Goal: Task Accomplishment & Management: Manage account settings

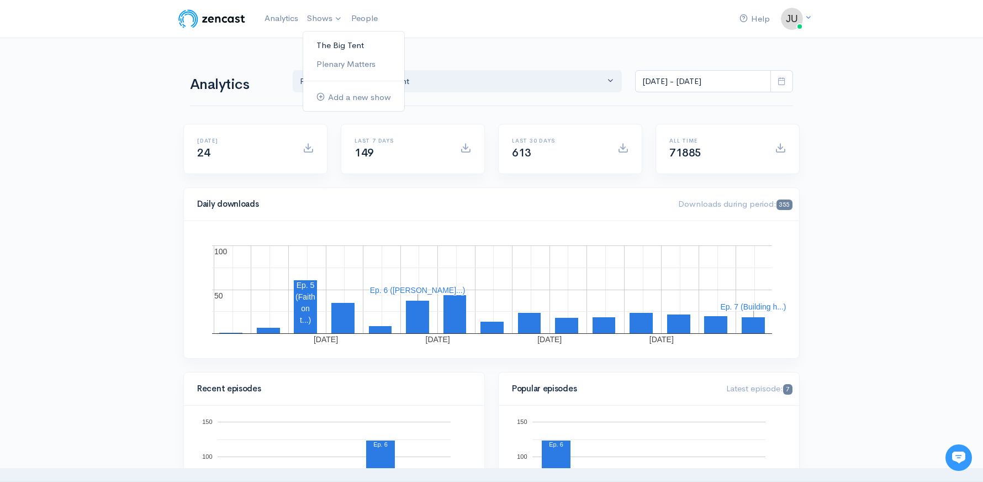
click at [332, 40] on link "The Big Tent" at bounding box center [353, 45] width 101 height 19
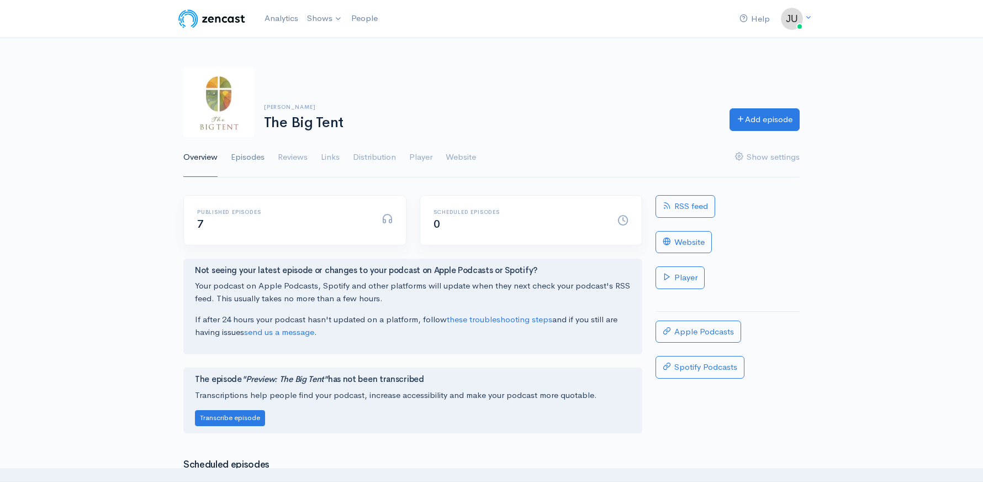
click at [256, 156] on link "Episodes" at bounding box center [248, 158] width 34 height 40
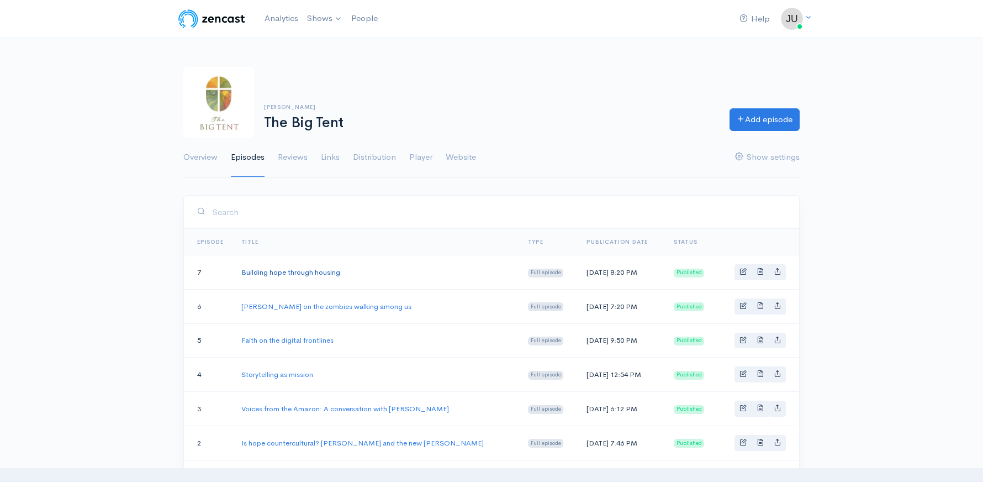
click at [295, 273] on link "Building hope through housing" at bounding box center [290, 271] width 99 height 9
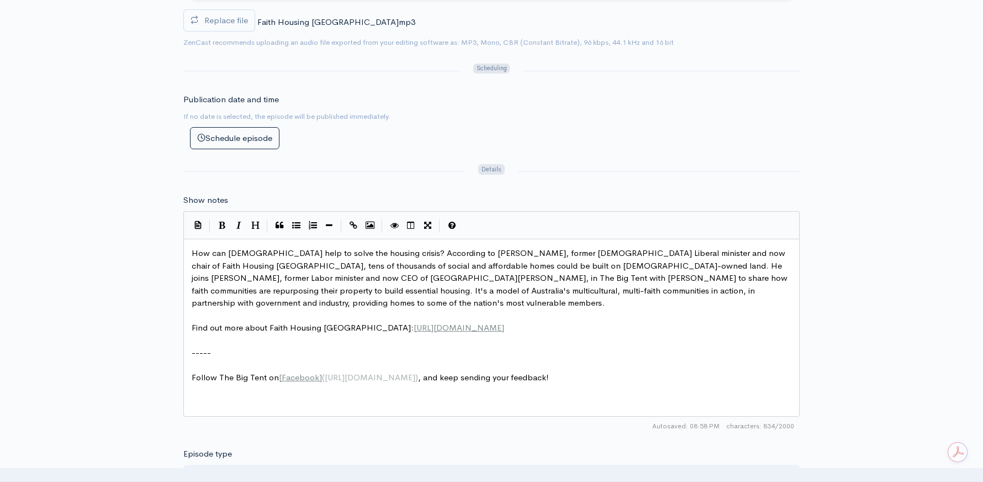
scroll to position [4, 0]
click at [606, 259] on span "How can [DEMOGRAPHIC_DATA] help to solve the housing crisis? According to [PERS…" at bounding box center [491, 277] width 598 height 60
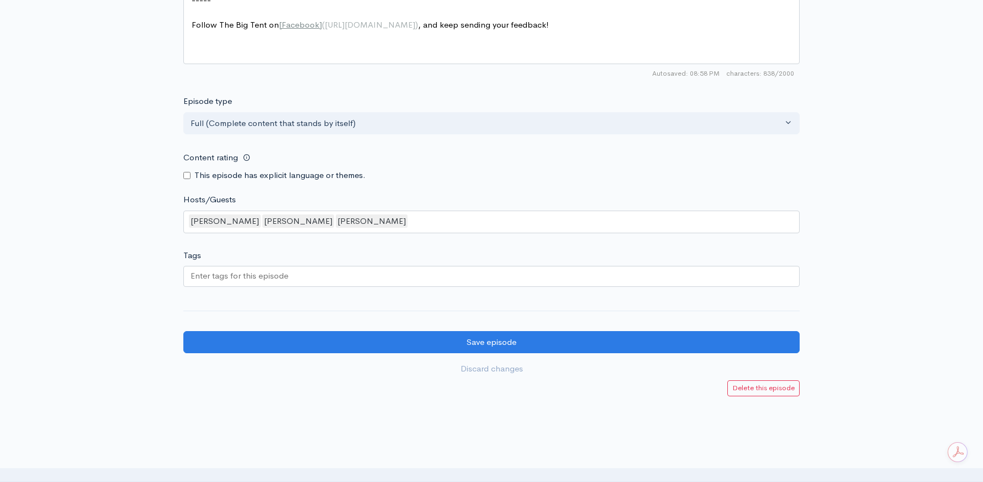
scroll to position [920, 0]
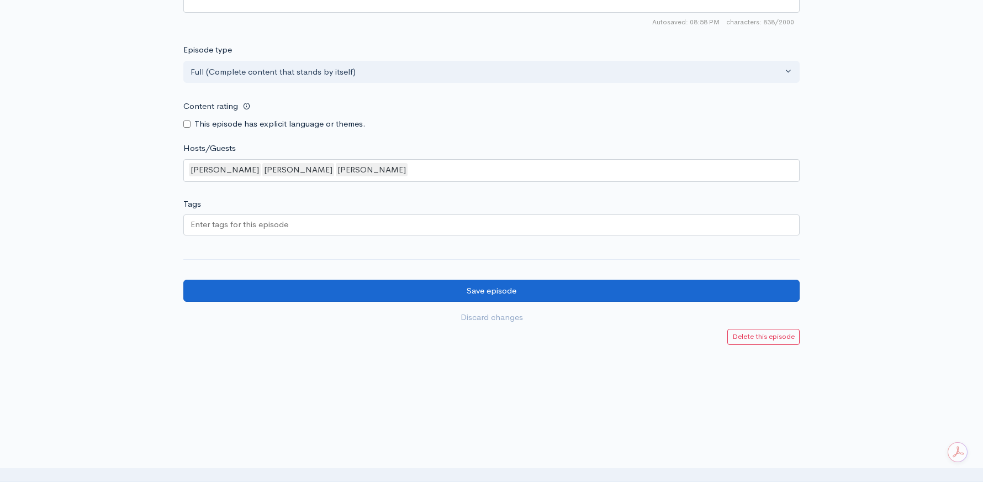
type textarea "[GEOGRAPHIC_DATA]"
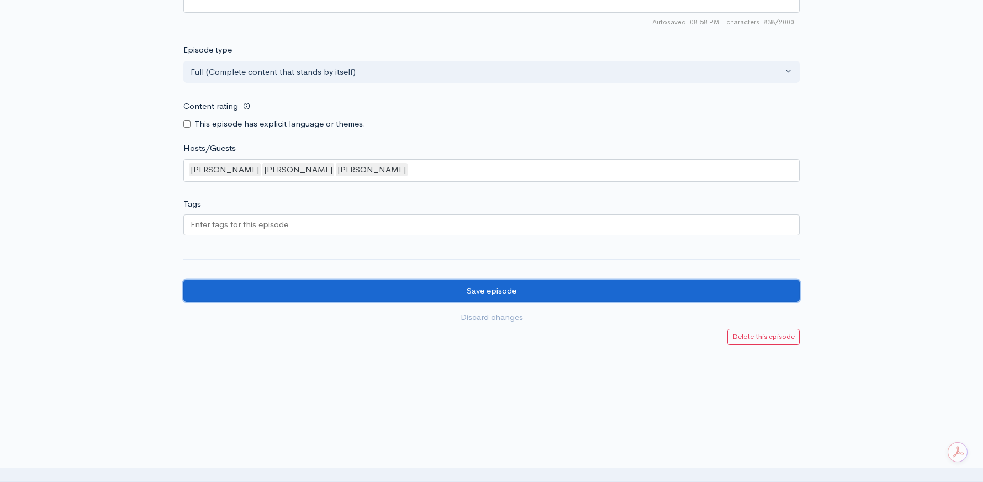
click at [543, 284] on input "Save episode" at bounding box center [491, 290] width 616 height 23
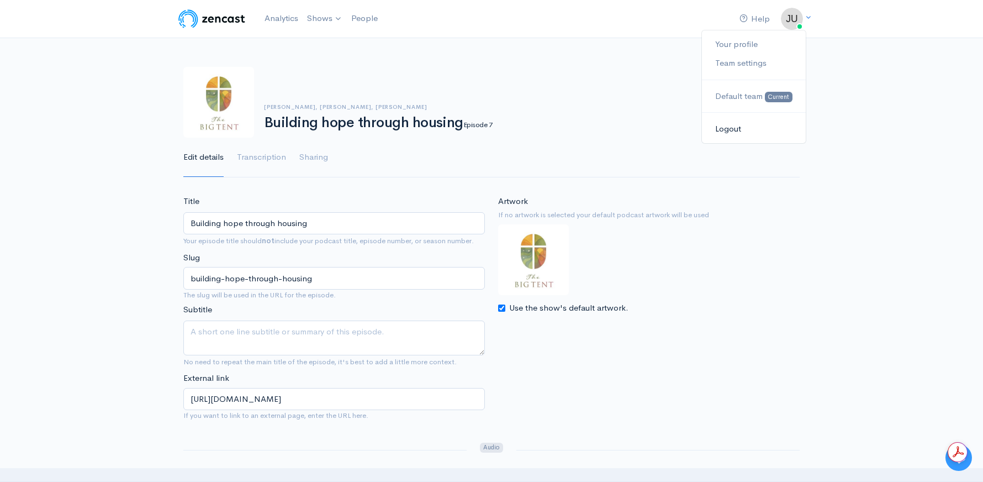
click at [726, 128] on link "Logout" at bounding box center [754, 128] width 104 height 19
